Goal: Check status: Check status

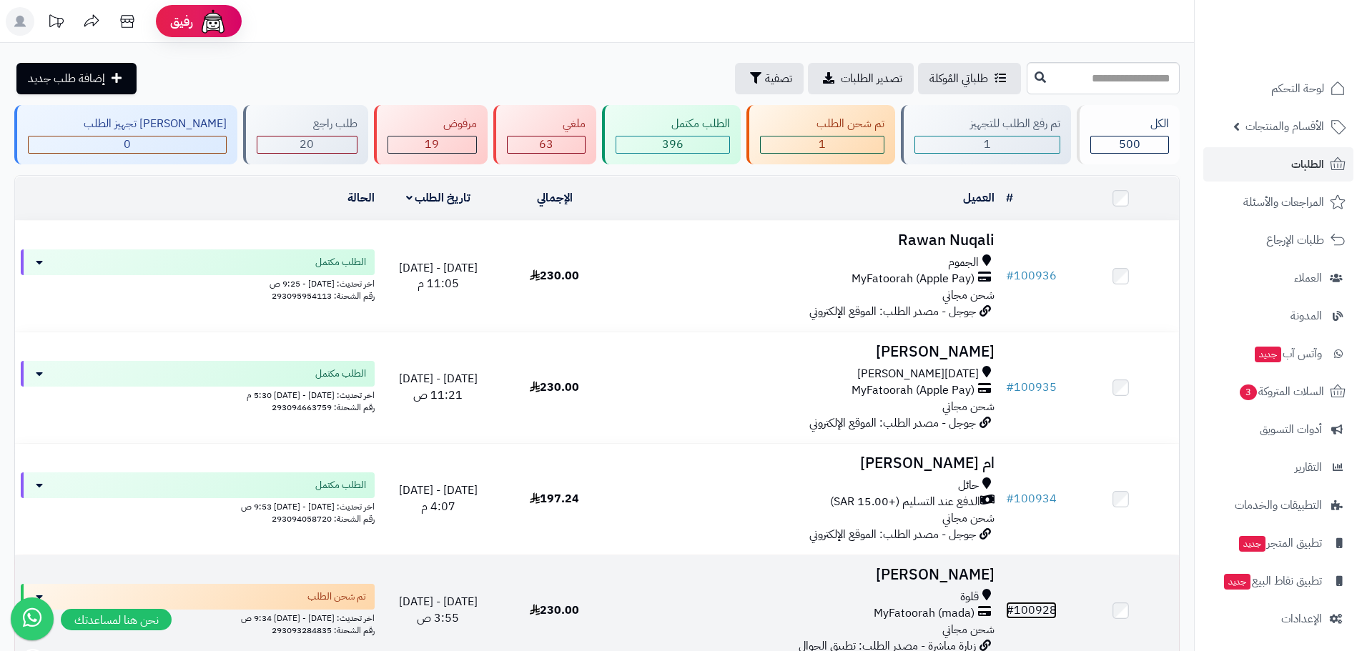
click at [1039, 609] on link "# 100928" at bounding box center [1031, 610] width 51 height 17
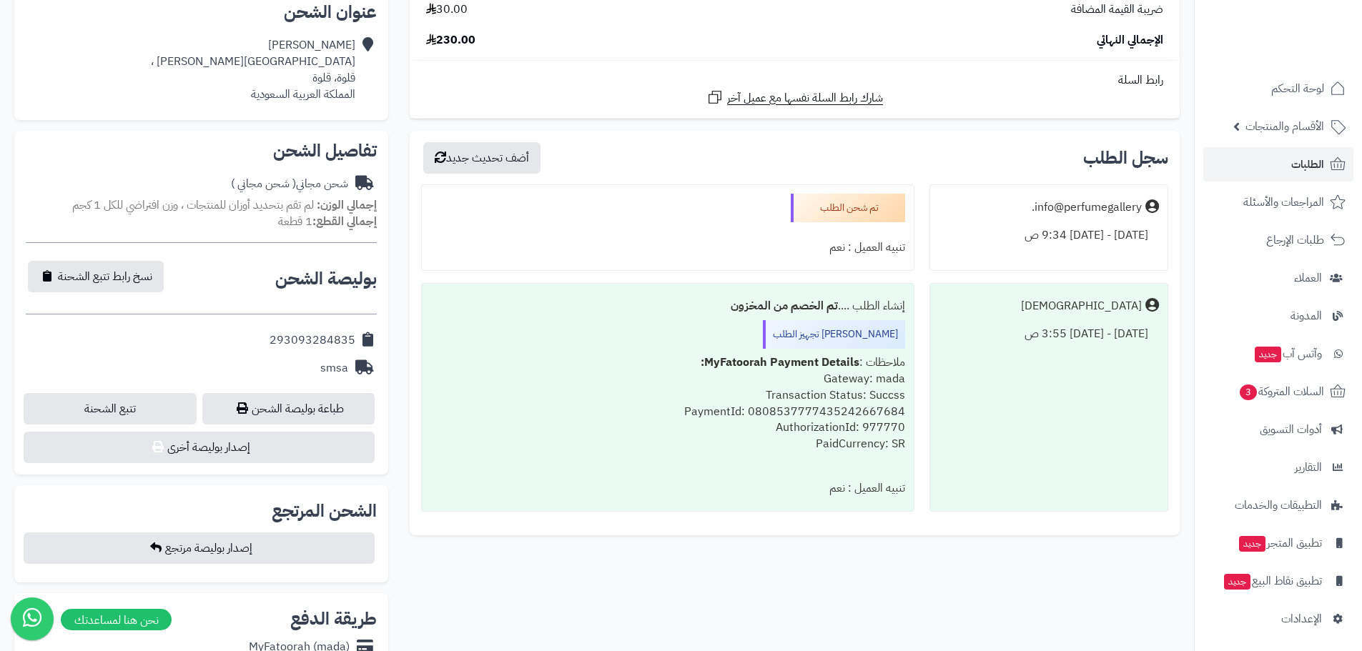
scroll to position [334, 0]
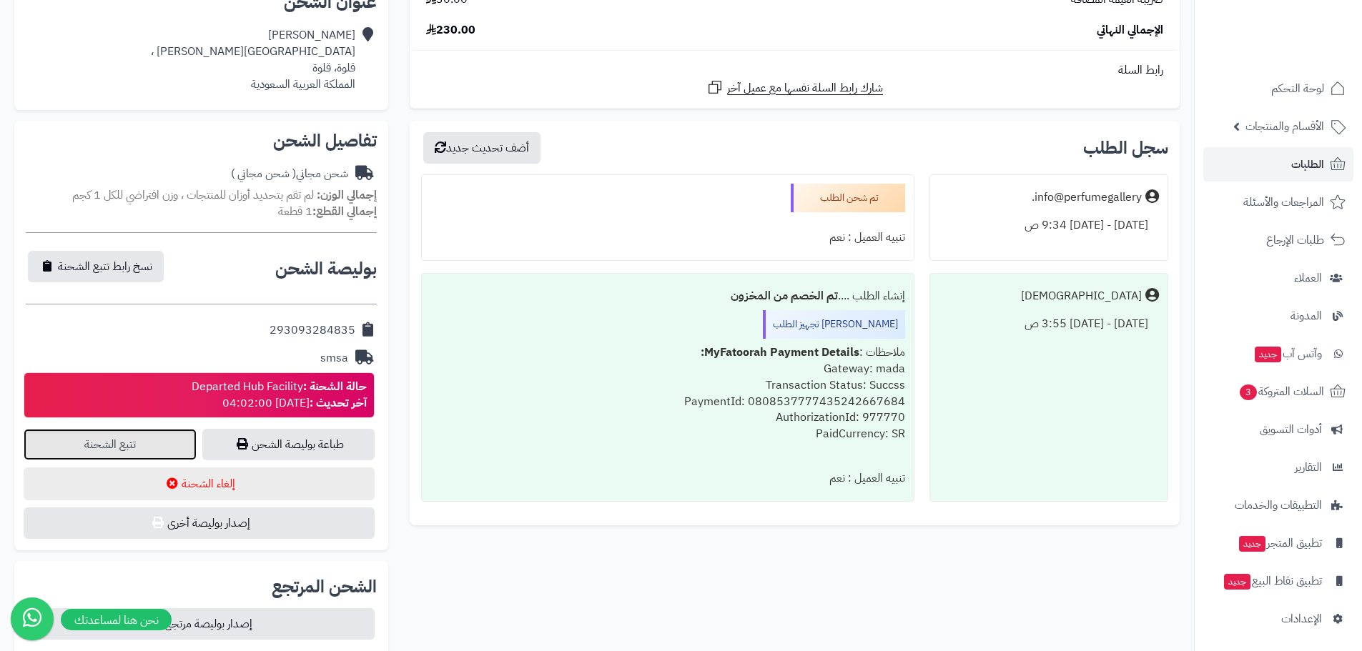
click at [111, 446] on link "تتبع الشحنة" at bounding box center [110, 444] width 173 height 31
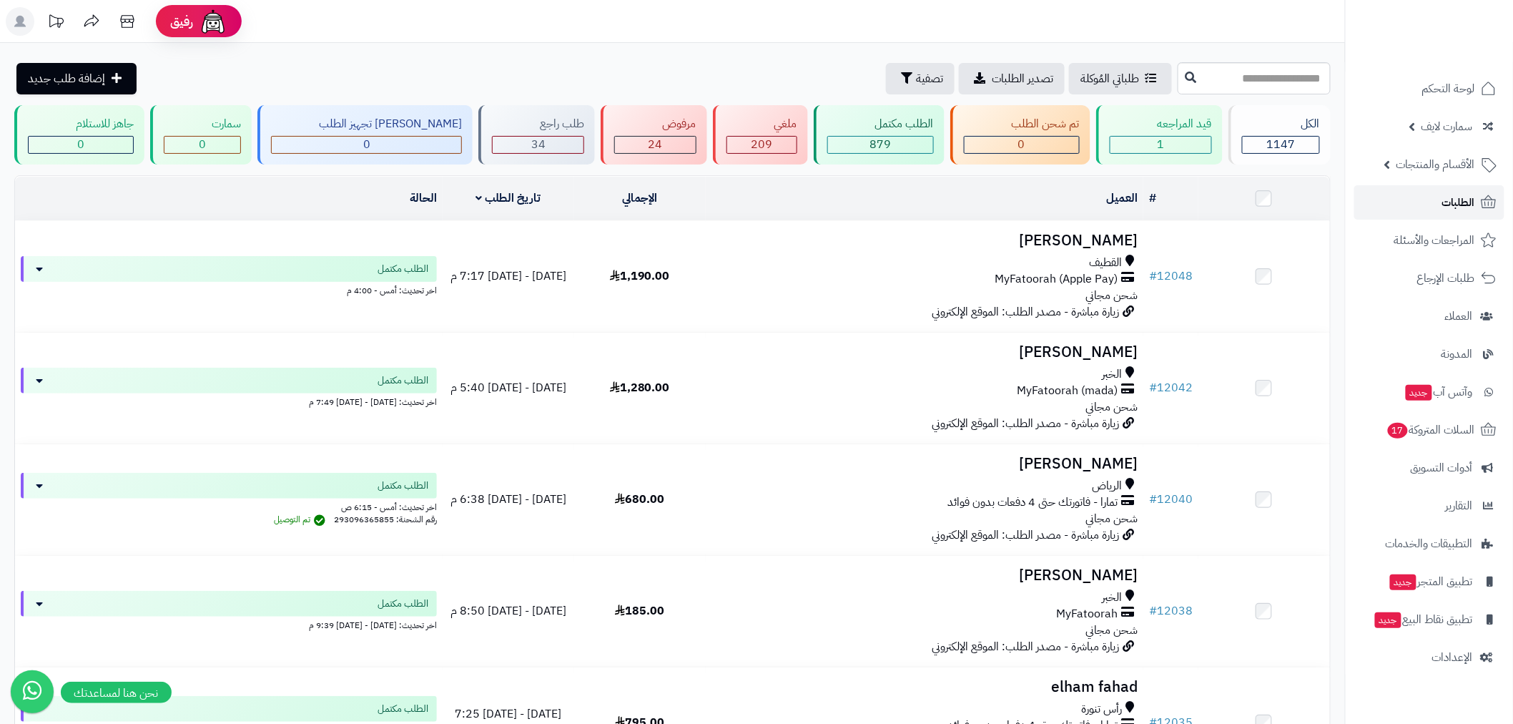
click at [1436, 210] on link "الطلبات" at bounding box center [1429, 202] width 150 height 34
